Goal: Information Seeking & Learning: Learn about a topic

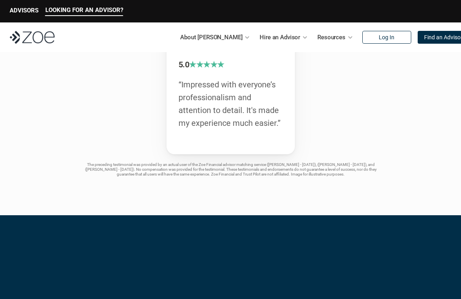
scroll to position [1457, 0]
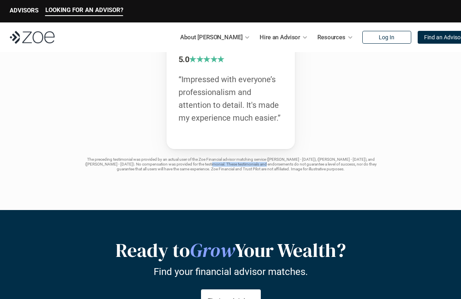
drag, startPoint x: 206, startPoint y: 166, endPoint x: 263, endPoint y: 166, distance: 56.9
click at [264, 166] on p "The preceding testimonial was provided by an actual user of the Zoe Financial a…" at bounding box center [230, 164] width 293 height 14
click at [263, 166] on p "The preceding testimonial was provided by an actual user of the Zoe Financial a…" at bounding box center [230, 164] width 293 height 14
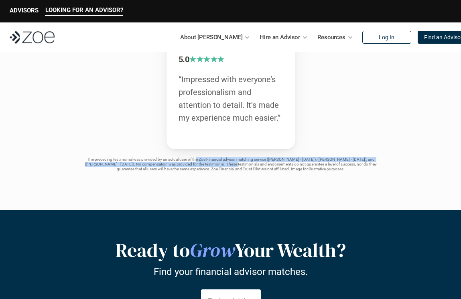
drag, startPoint x: 196, startPoint y: 164, endPoint x: 232, endPoint y: 168, distance: 37.1
click at [232, 168] on p "The preceding testimonial was provided by an actual user of the Zoe Financial a…" at bounding box center [230, 164] width 293 height 14
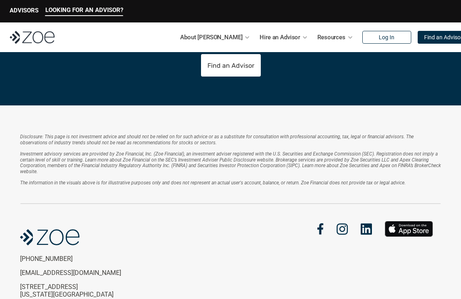
scroll to position [1692, 0]
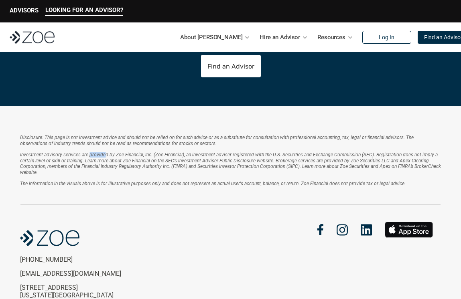
drag, startPoint x: 104, startPoint y: 156, endPoint x: 89, endPoint y: 158, distance: 15.4
click at [89, 158] on em "Investment advisory services are provided by Zoe Financial, Inc. (Zoe Financial…" at bounding box center [231, 163] width 422 height 23
drag, startPoint x: 239, startPoint y: 167, endPoint x: 241, endPoint y: 172, distance: 5.6
click at [241, 172] on em "Investment advisory services are provided by Zoe Financial, Inc. (Zoe Financial…" at bounding box center [231, 163] width 422 height 23
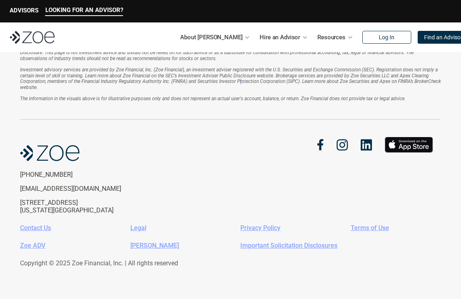
scroll to position [1780, 0]
